Goal: Task Accomplishment & Management: Manage account settings

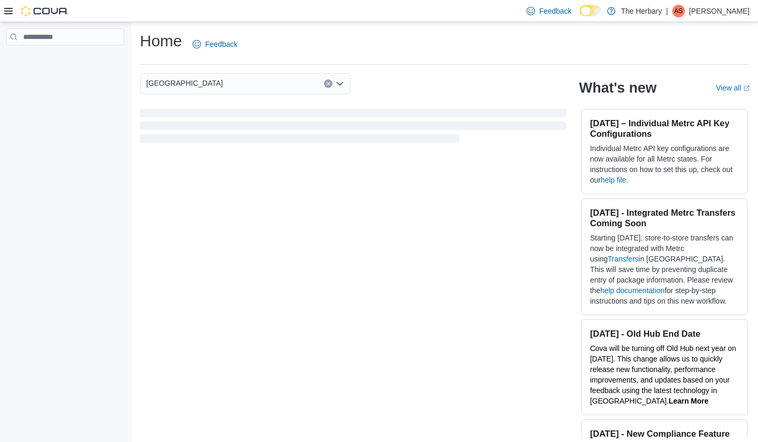
click at [727, 16] on p "Alex Saez" at bounding box center [719, 11] width 61 height 13
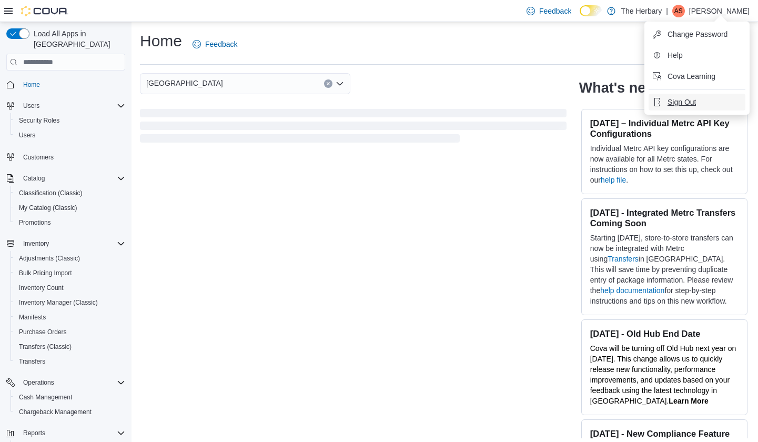
click at [693, 107] on button "Sign Out" at bounding box center [697, 102] width 97 height 17
